Goal: Information Seeking & Learning: Learn about a topic

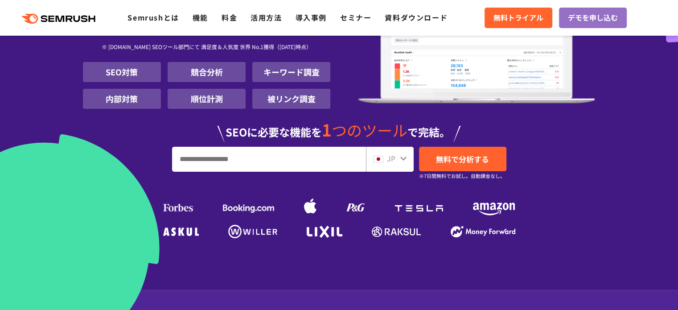
click at [240, 155] on input "URL、キーワードを入力してください" at bounding box center [269, 159] width 193 height 24
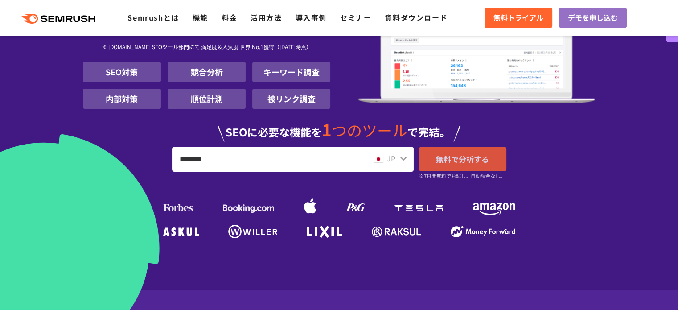
type input "********"
click at [461, 156] on span "無料で分析する" at bounding box center [462, 158] width 53 height 11
